Goal: Task Accomplishment & Management: Use online tool/utility

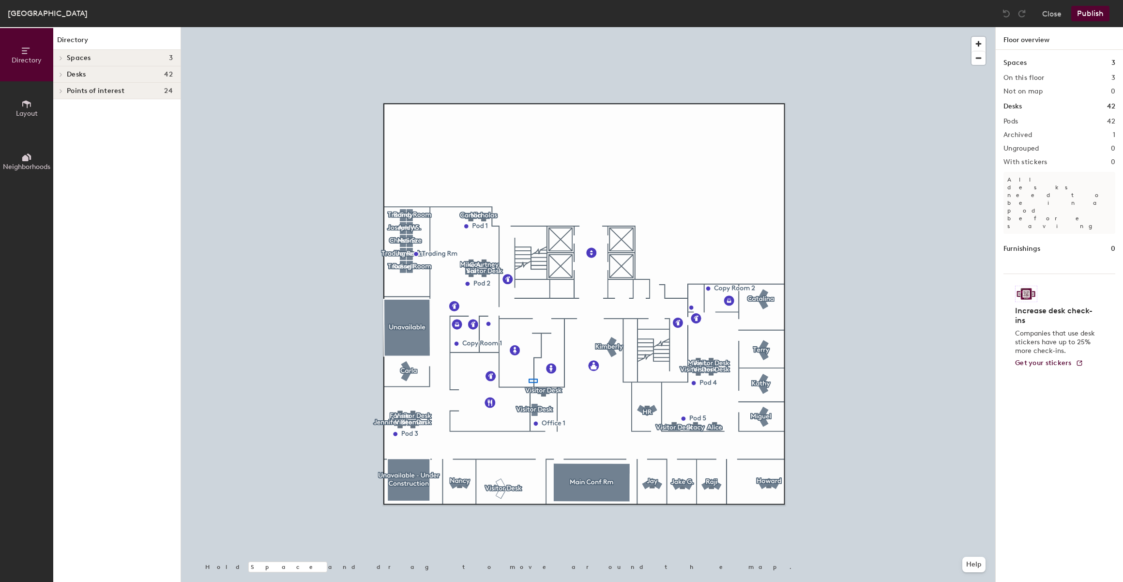
click at [513, 27] on div at bounding box center [588, 27] width 814 height 0
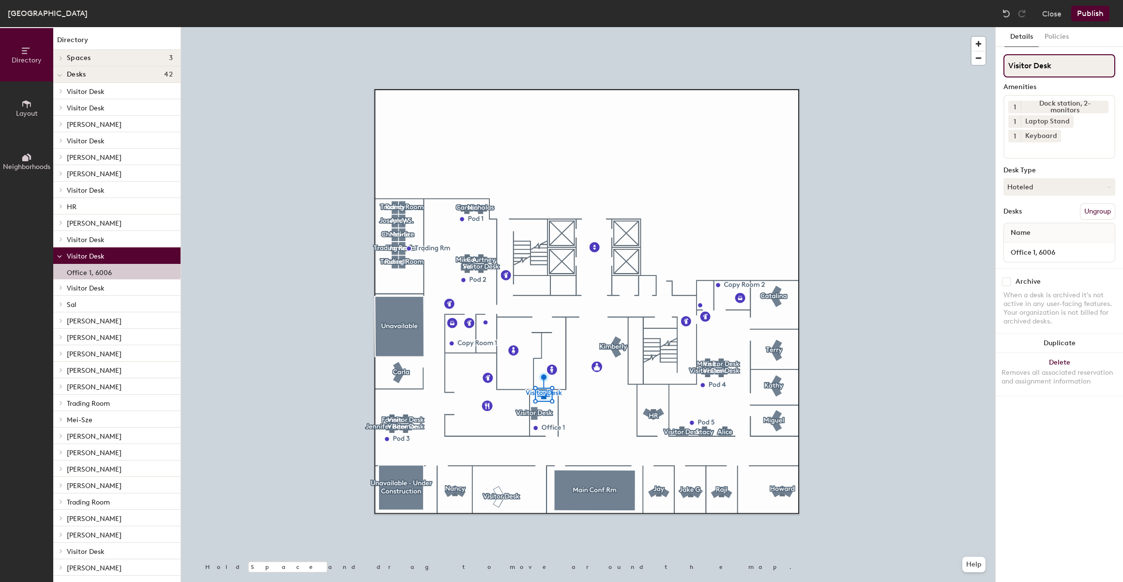
click at [1045, 60] on input "Visitor Desk" at bounding box center [1060, 65] width 112 height 23
type input "[PERSON_NAME]"
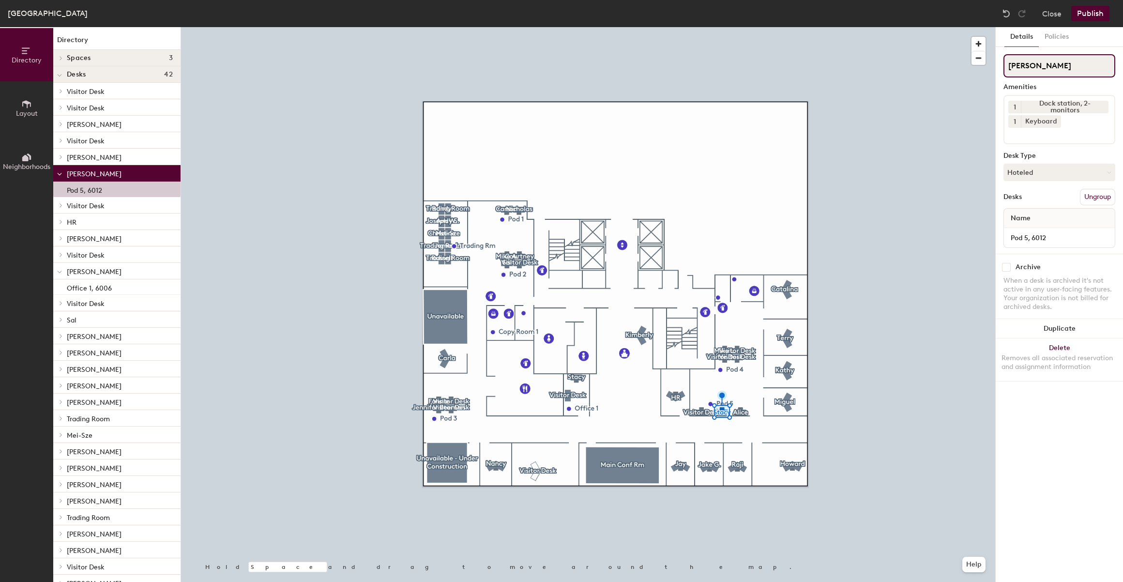
click at [1038, 56] on input "[PERSON_NAME]" at bounding box center [1060, 65] width 112 height 23
type input "Visitor Desk"
click at [1084, 19] on button "Publish" at bounding box center [1090, 13] width 38 height 15
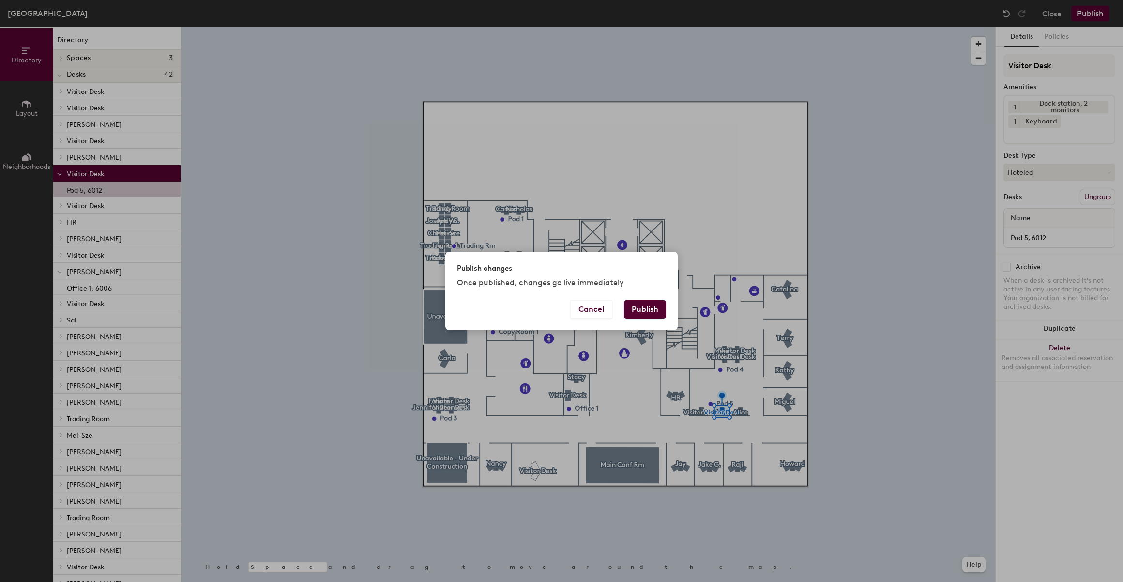
click at [653, 311] on button "Publish" at bounding box center [645, 309] width 42 height 18
